Goal: Task Accomplishment & Management: Manage account settings

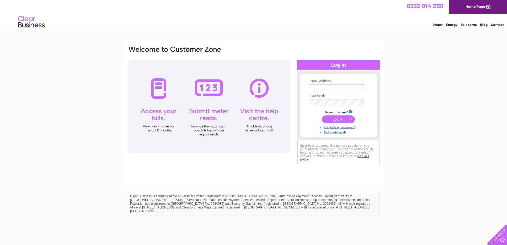
type input "[EMAIL_ADDRESS][DOMAIN_NAME]"
click at [340, 122] on input "submit" at bounding box center [338, 118] width 33 height 7
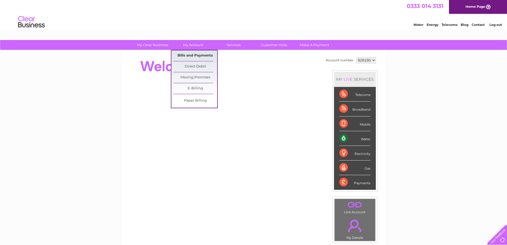
click at [190, 53] on link "Bills and Payments" at bounding box center [195, 55] width 44 height 11
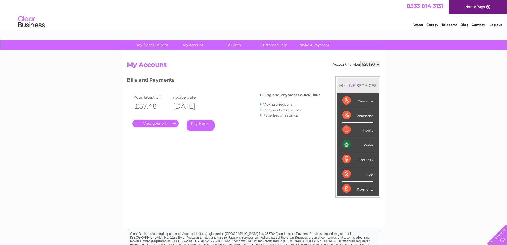
click at [166, 124] on link "." at bounding box center [155, 123] width 46 height 8
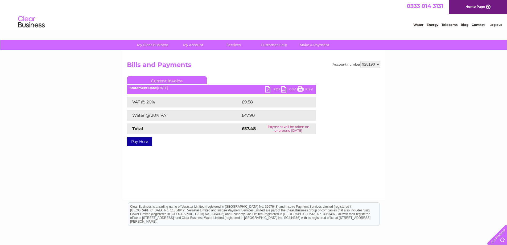
click at [269, 88] on link "PDF" at bounding box center [273, 90] width 16 height 8
